Goal: Task Accomplishment & Management: Use online tool/utility

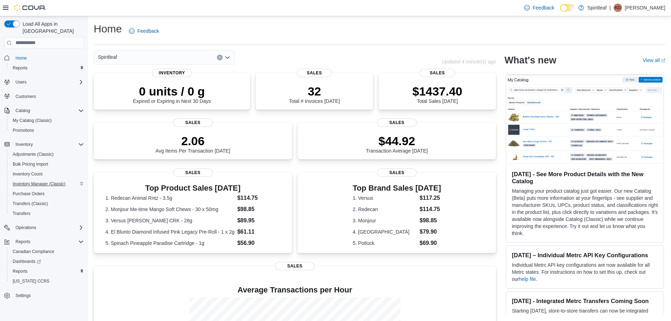
scroll to position [98, 0]
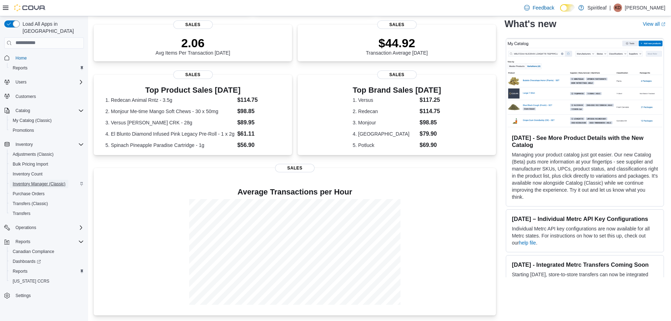
click at [41, 181] on span "Inventory Manager (Classic)" at bounding box center [39, 184] width 53 height 6
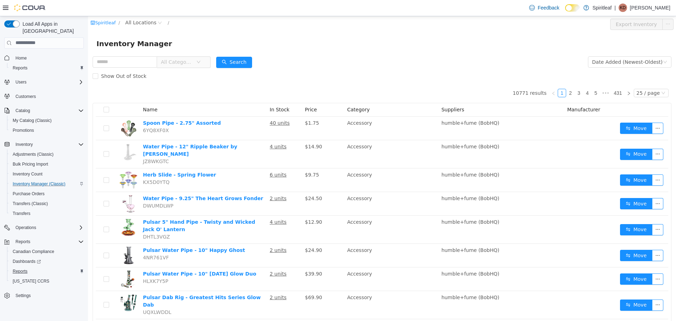
click at [18, 268] on span "Reports" at bounding box center [20, 271] width 15 height 6
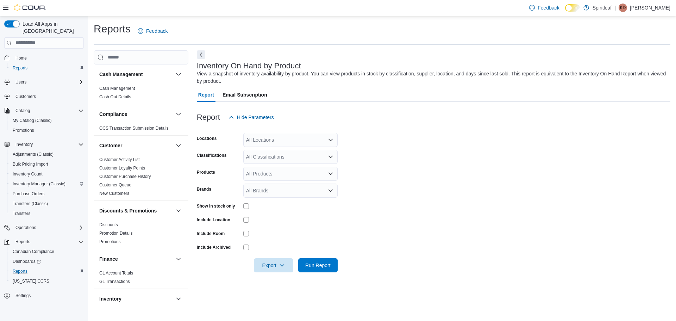
click at [265, 140] on div "All Locations" at bounding box center [290, 140] width 94 height 14
type input "***"
click at [300, 150] on span "216 - Millrise ([GEOGRAPHIC_DATA])" at bounding box center [311, 151] width 84 height 7
click at [380, 155] on form "Locations 216 - Millrise ([GEOGRAPHIC_DATA]) Classifications All Classification…" at bounding box center [434, 198] width 474 height 148
click at [267, 267] on span "Export" at bounding box center [273, 265] width 31 height 14
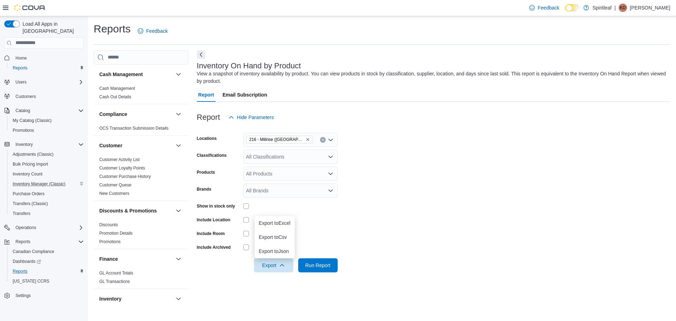
click at [434, 264] on form "Locations 216 - Millrise ([GEOGRAPHIC_DATA]) Classifications All Classification…" at bounding box center [434, 198] width 474 height 148
click at [23, 55] on span "Home" at bounding box center [20, 58] width 11 height 6
